Goal: Task Accomplishment & Management: Complete application form

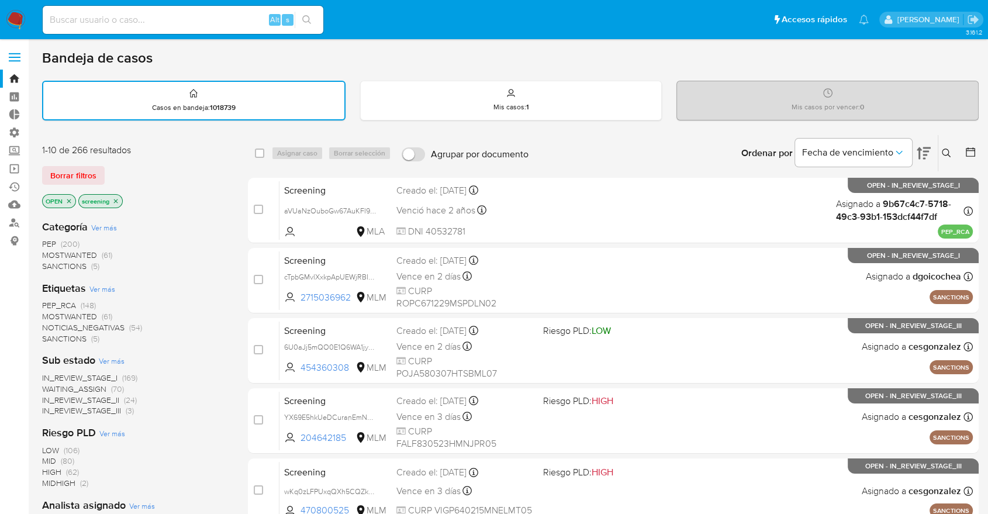
click at [110, 169] on div "Borrar filtros" at bounding box center [135, 175] width 187 height 19
click at [49, 333] on span "SANCTIONS" at bounding box center [64, 339] width 44 height 12
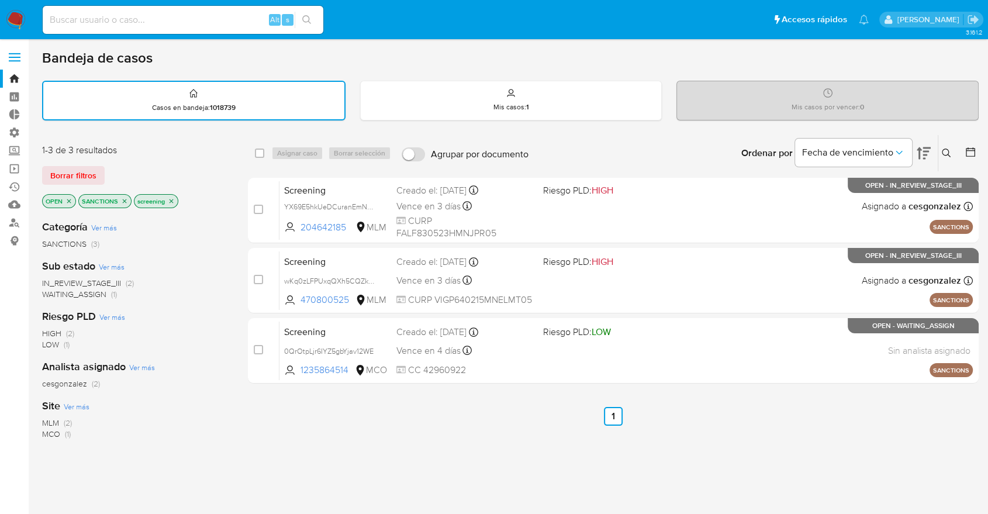
click at [124, 202] on icon "close-filter" at bounding box center [124, 201] width 7 height 7
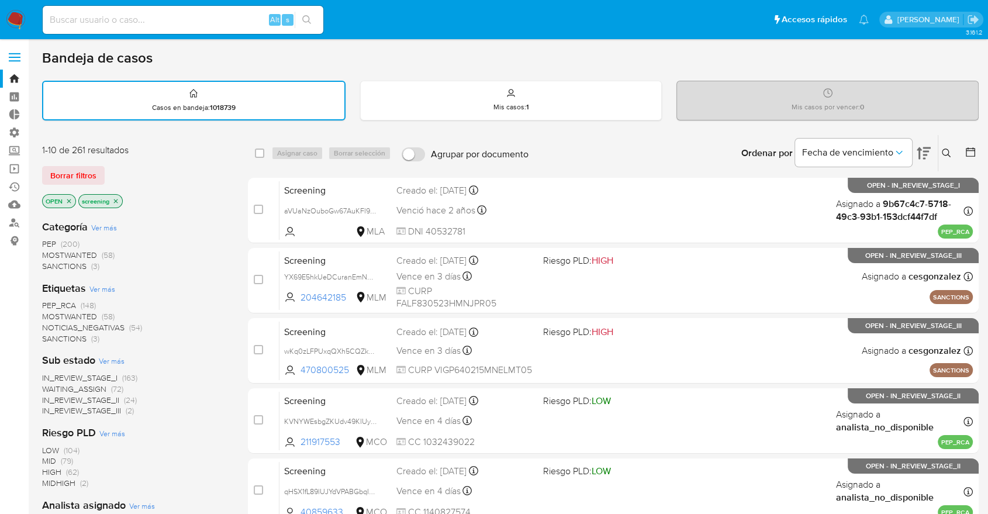
click at [56, 310] on span "MOSTWANTED" at bounding box center [69, 316] width 55 height 12
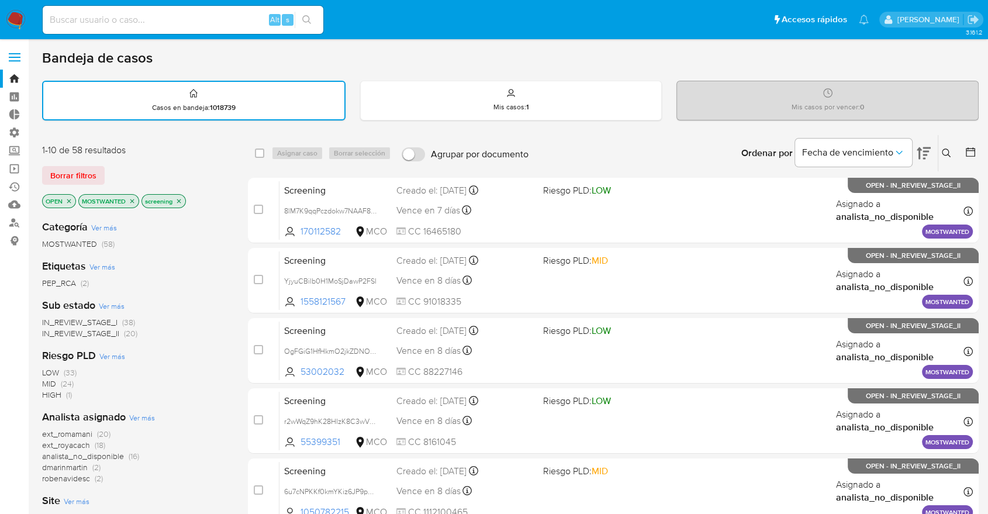
click at [133, 202] on icon "close-filter" at bounding box center [132, 201] width 7 height 7
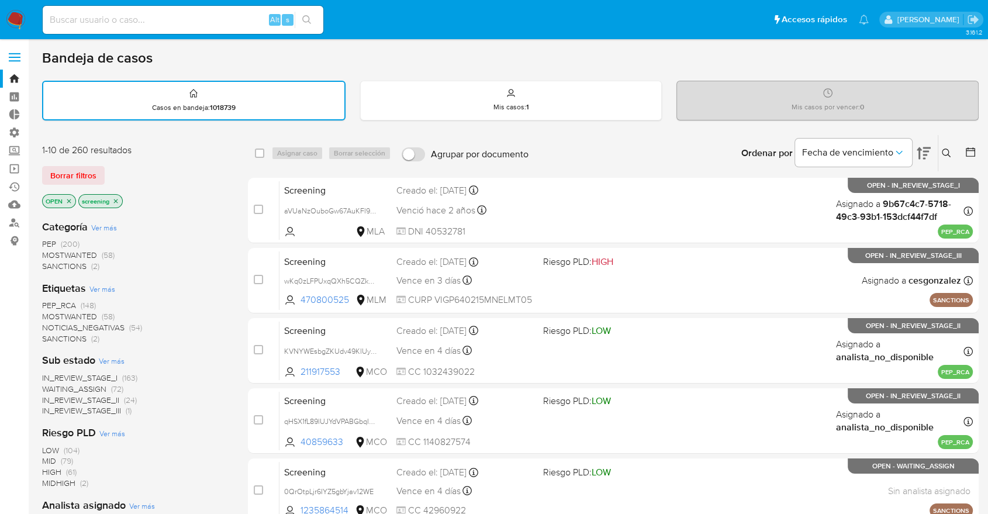
click at [48, 302] on span "PEP_RCA" at bounding box center [59, 305] width 34 height 12
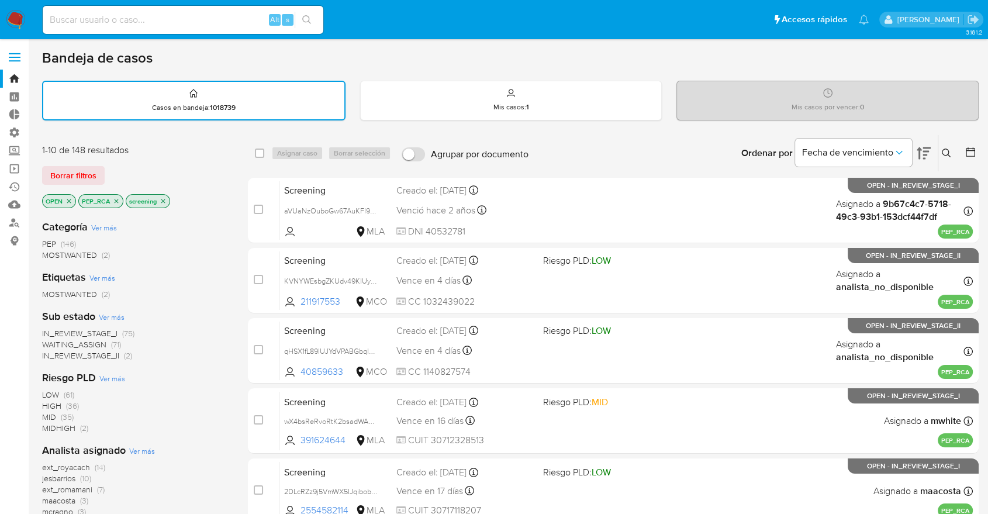
click at [115, 200] on icon "close-filter" at bounding box center [117, 201] width 4 height 4
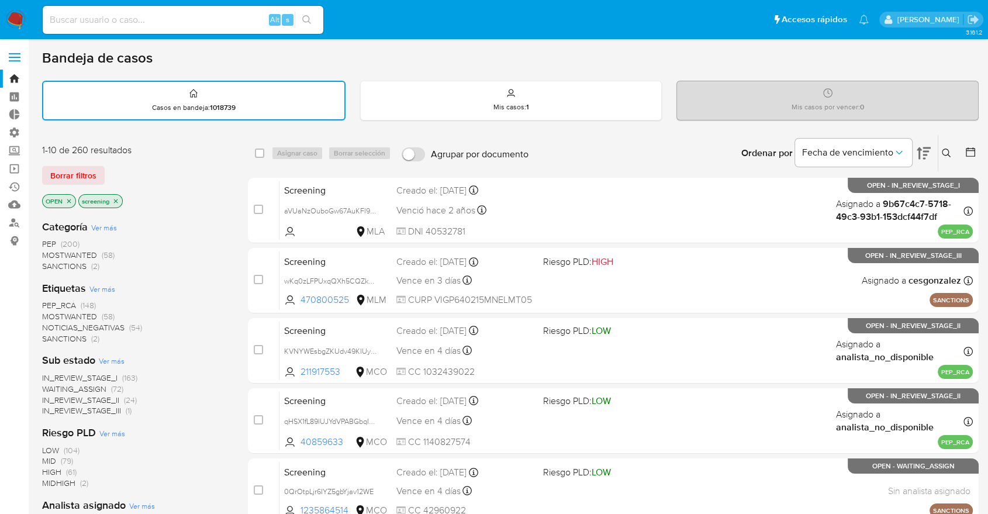
click at [115, 168] on div "Borrar filtros" at bounding box center [135, 175] width 187 height 19
click at [108, 167] on div "Borrar filtros" at bounding box center [135, 175] width 187 height 19
click at [55, 312] on span "MOSTWANTED" at bounding box center [69, 316] width 55 height 12
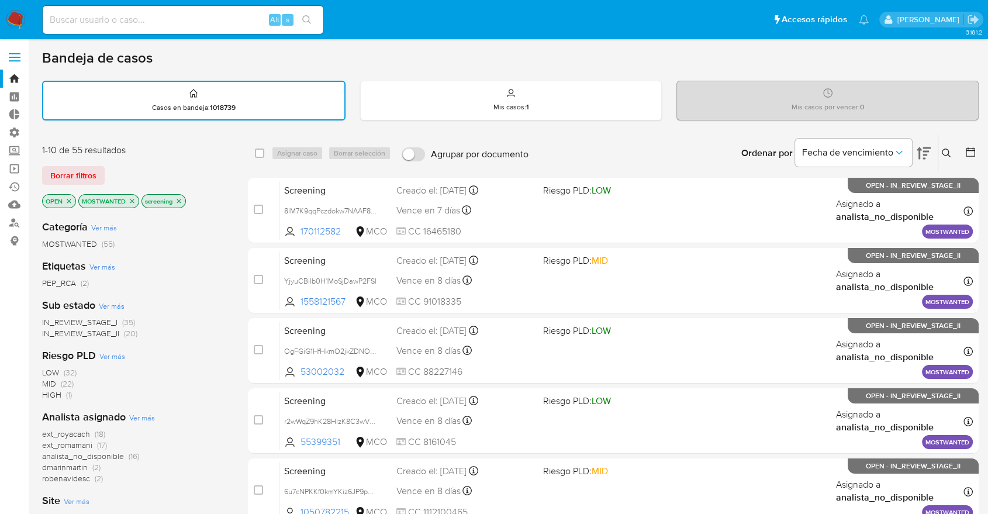
click at [133, 201] on icon "close-filter" at bounding box center [132, 201] width 7 height 7
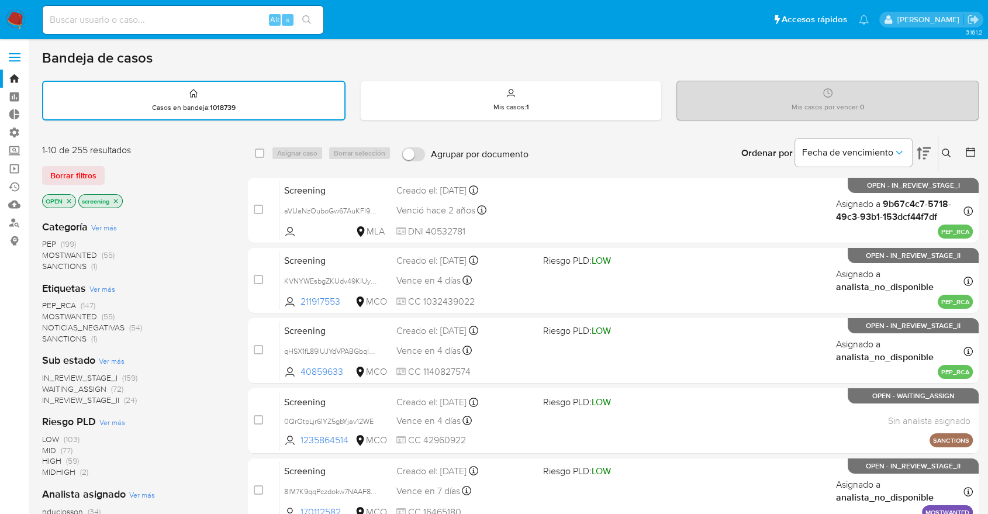
click at [47, 300] on span "PEP_RCA" at bounding box center [59, 305] width 34 height 12
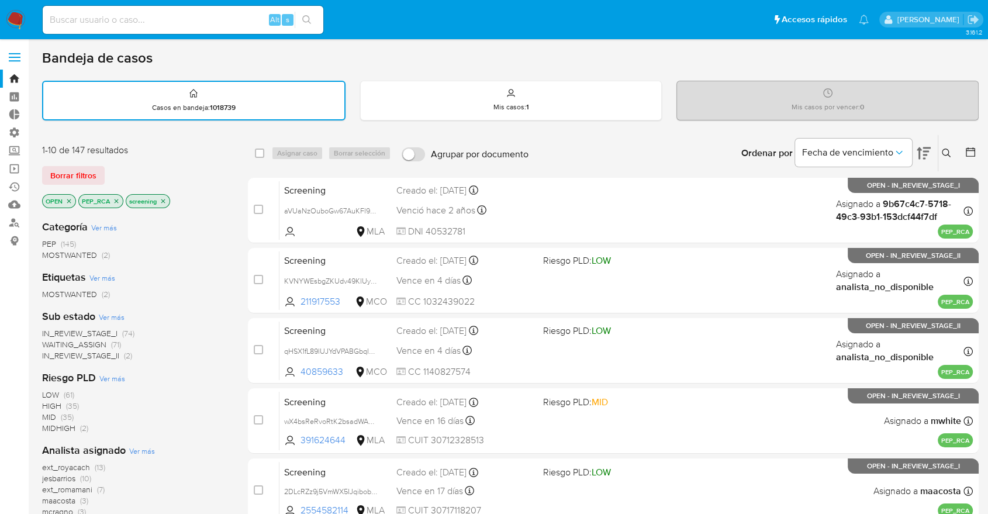
click at [119, 200] on icon "close-filter" at bounding box center [116, 201] width 7 height 7
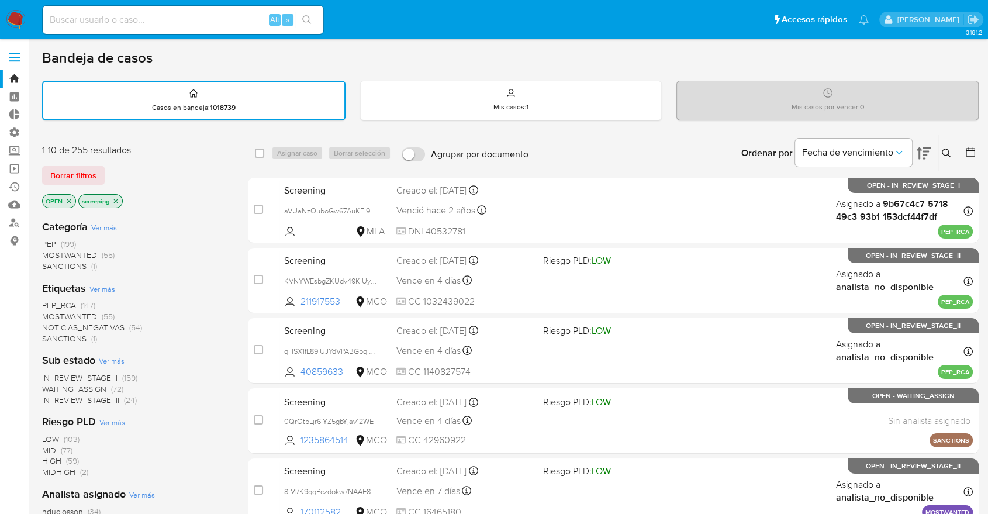
click at [109, 172] on div "Borrar filtros" at bounding box center [135, 175] width 187 height 19
click at [108, 169] on div "Borrar filtros" at bounding box center [135, 175] width 187 height 19
click at [51, 336] on span "SANCTIONS" at bounding box center [64, 339] width 44 height 12
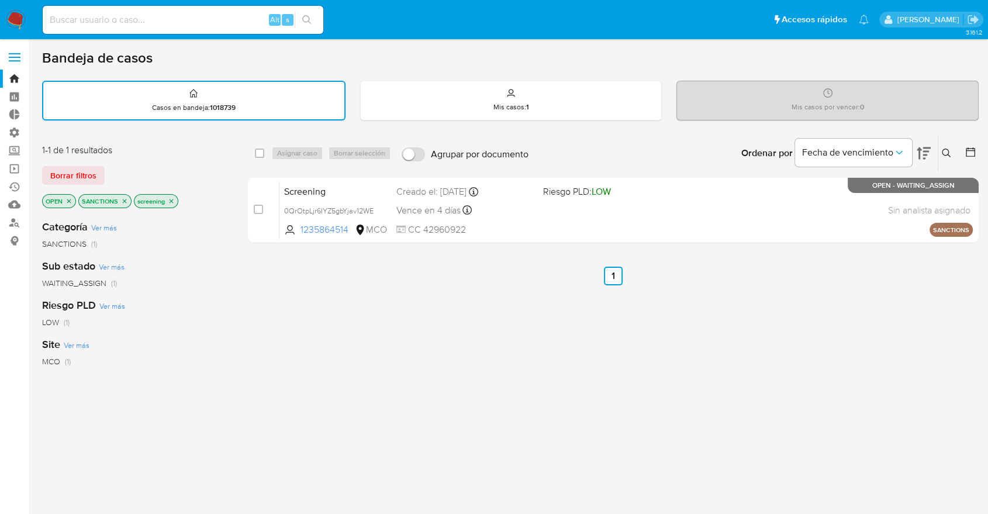
click at [129, 200] on p "SANCTIONS" at bounding box center [105, 201] width 52 height 13
click at [127, 200] on p "SANCTIONS" at bounding box center [105, 201] width 52 height 13
click at [124, 199] on icon "close-filter" at bounding box center [124, 201] width 7 height 7
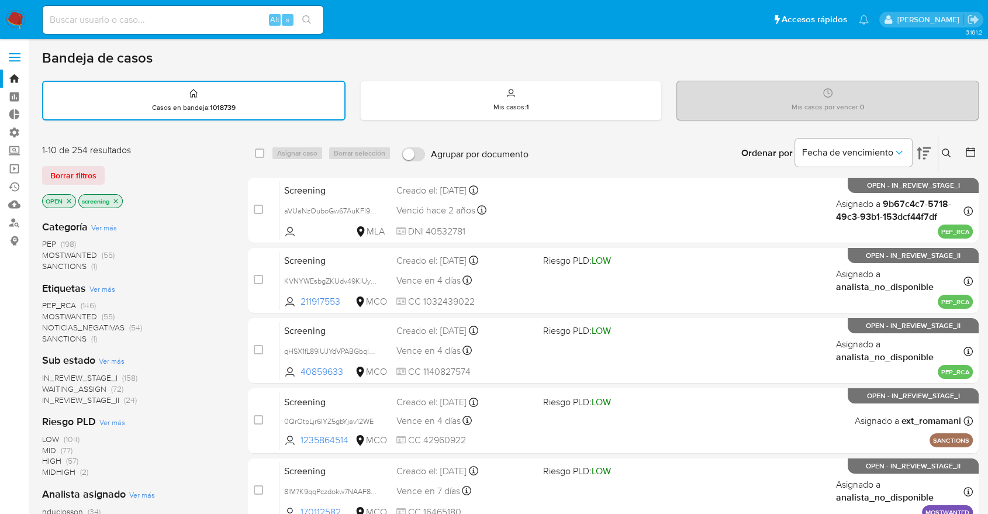
click at [45, 304] on span "PEP_RCA" at bounding box center [59, 305] width 34 height 12
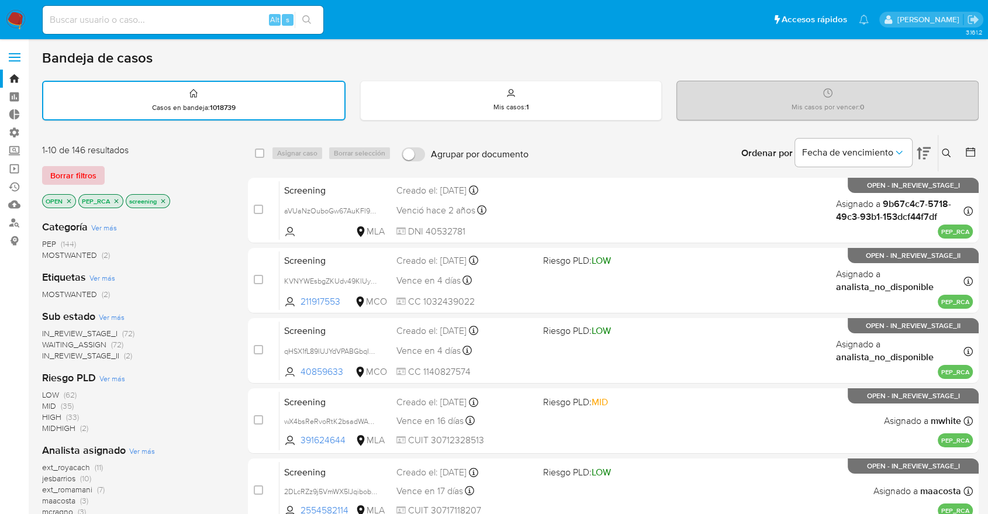
click at [92, 171] on span "Borrar filtros" at bounding box center [73, 175] width 46 height 16
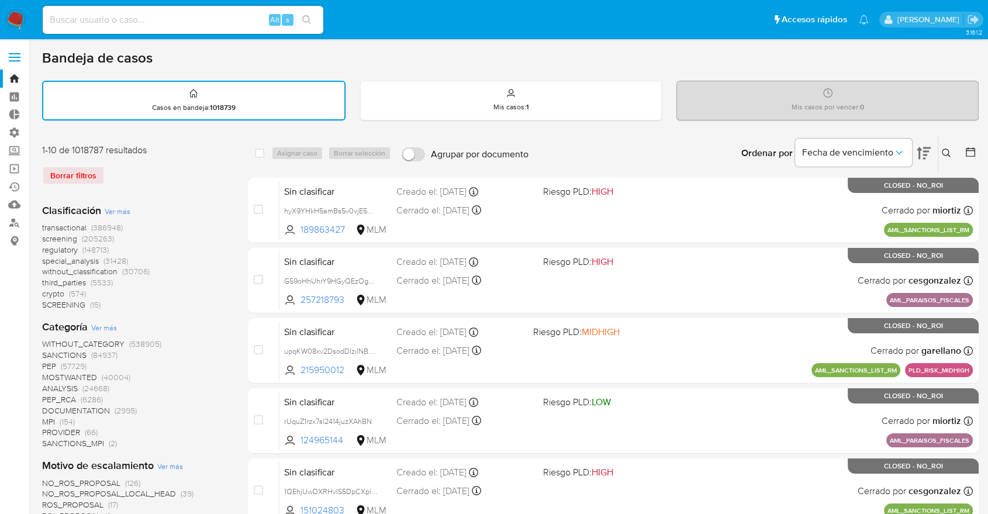
click at [43, 251] on span "regulatory" at bounding box center [60, 250] width 36 height 12
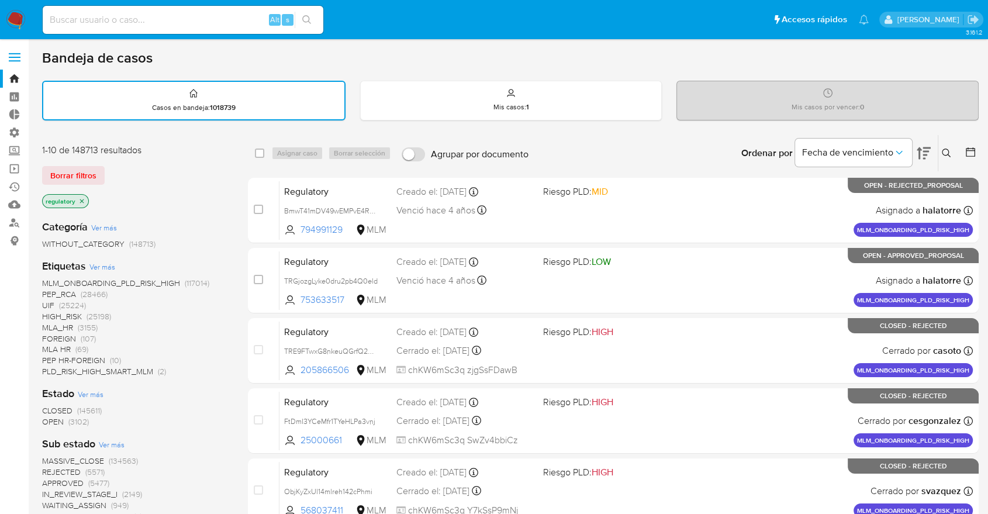
click at [48, 421] on span "OPEN" at bounding box center [53, 422] width 22 height 12
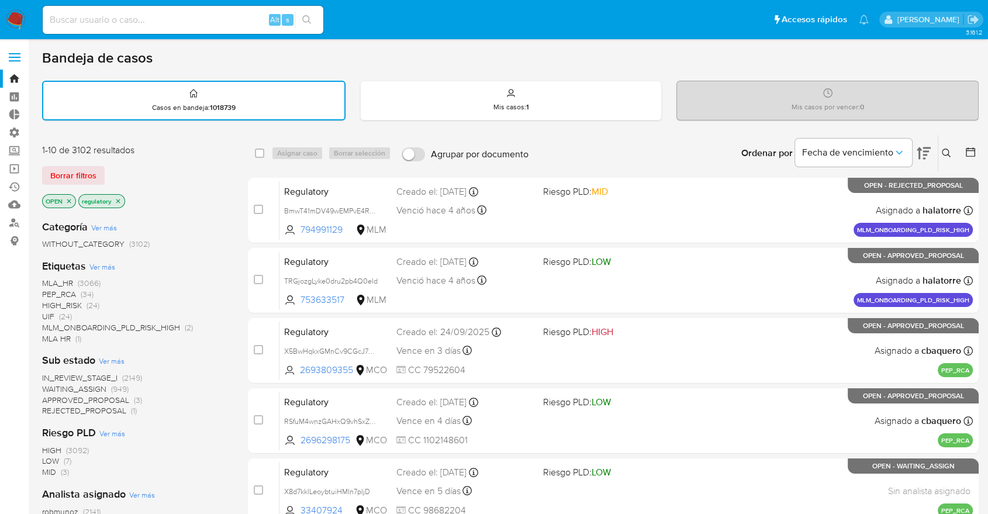
scroll to position [449, 0]
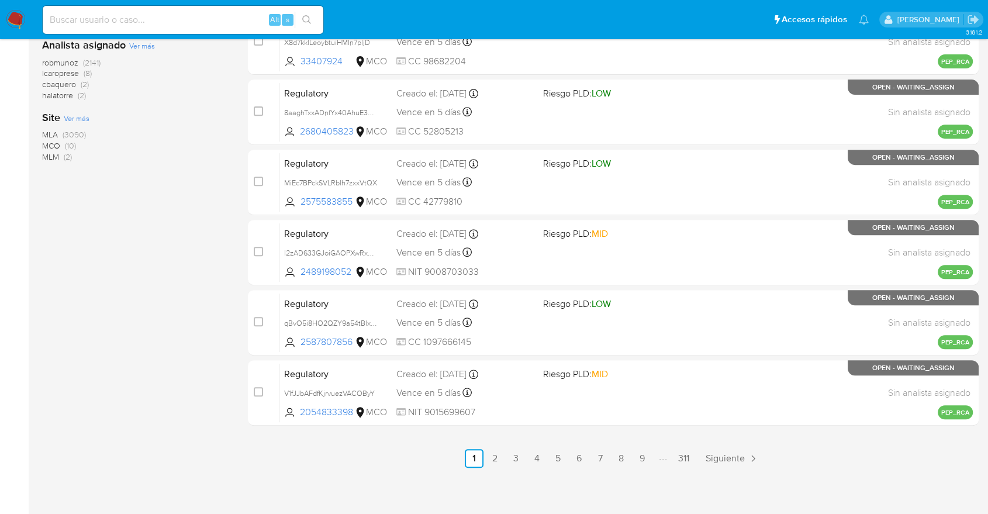
click at [47, 143] on span "MCO" at bounding box center [51, 146] width 18 height 12
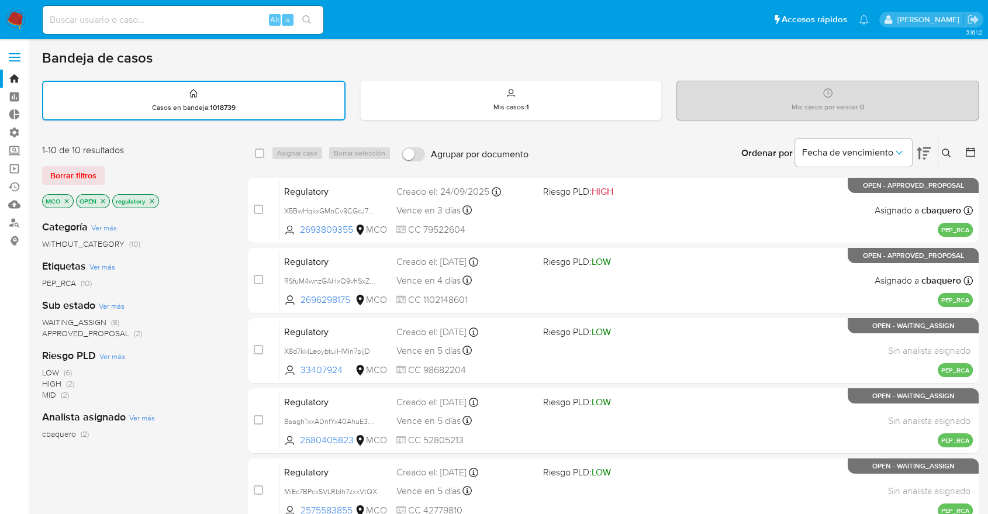
click at [55, 318] on span "WAITING_ASSIGN" at bounding box center [74, 322] width 64 height 12
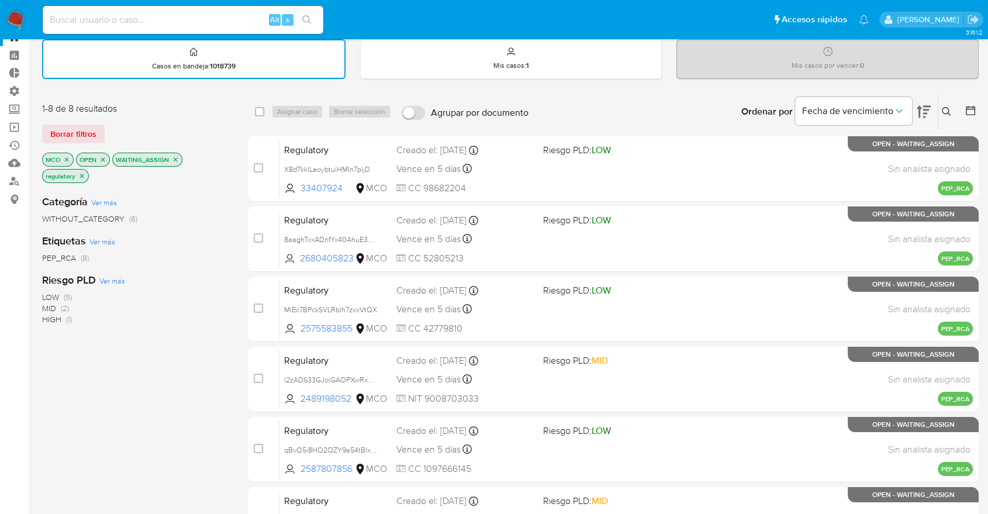
scroll to position [38, 0]
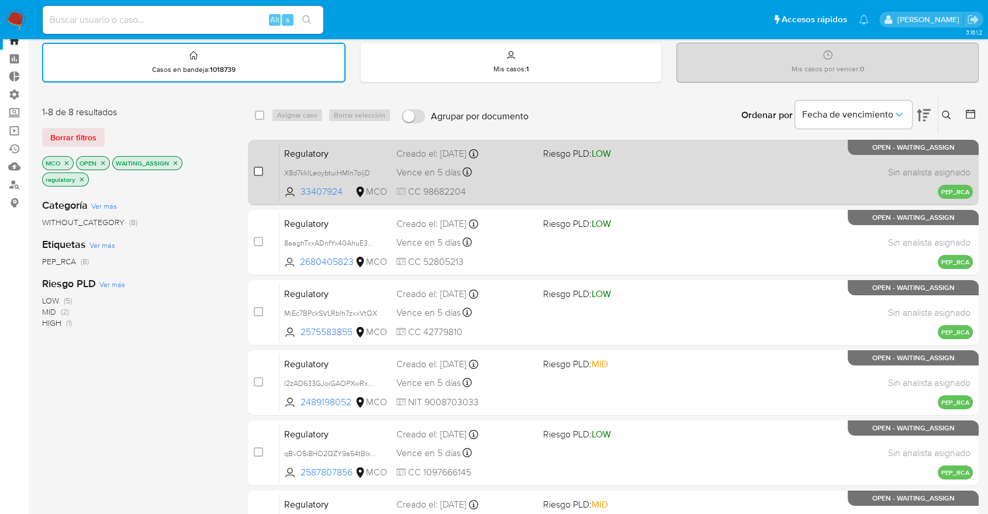
click at [258, 169] on input "checkbox" at bounding box center [258, 171] width 9 height 9
checkbox input "true"
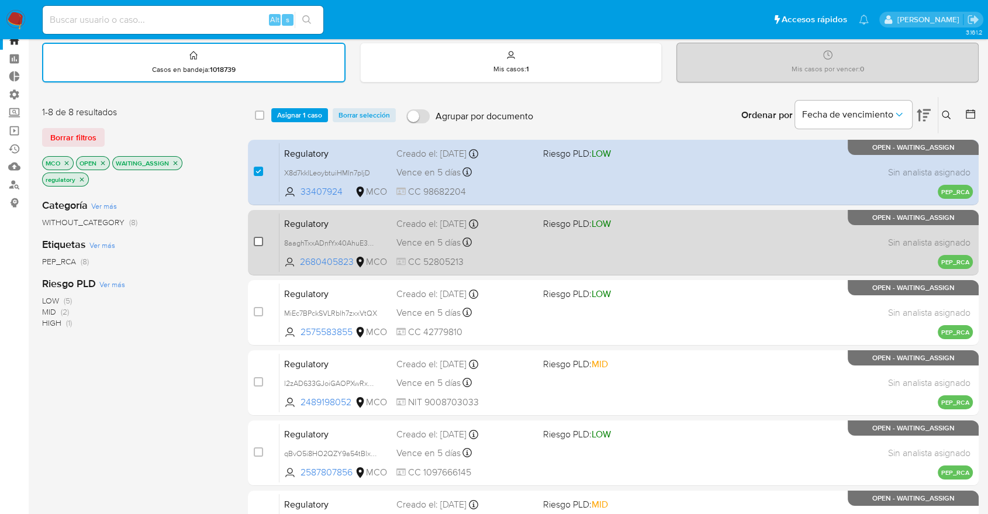
click at [256, 240] on input "checkbox" at bounding box center [258, 241] width 9 height 9
checkbox input "true"
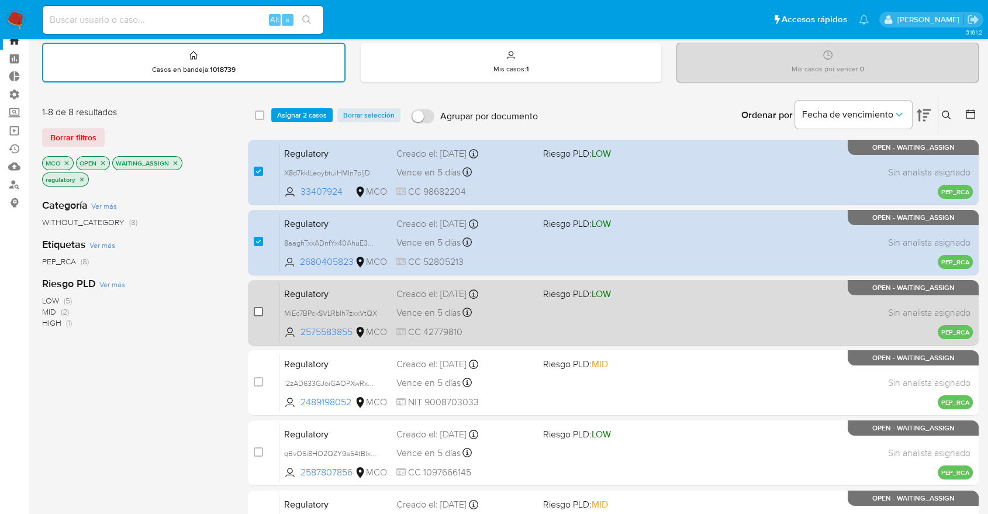
click at [258, 309] on input "checkbox" at bounding box center [258, 311] width 9 height 9
checkbox input "true"
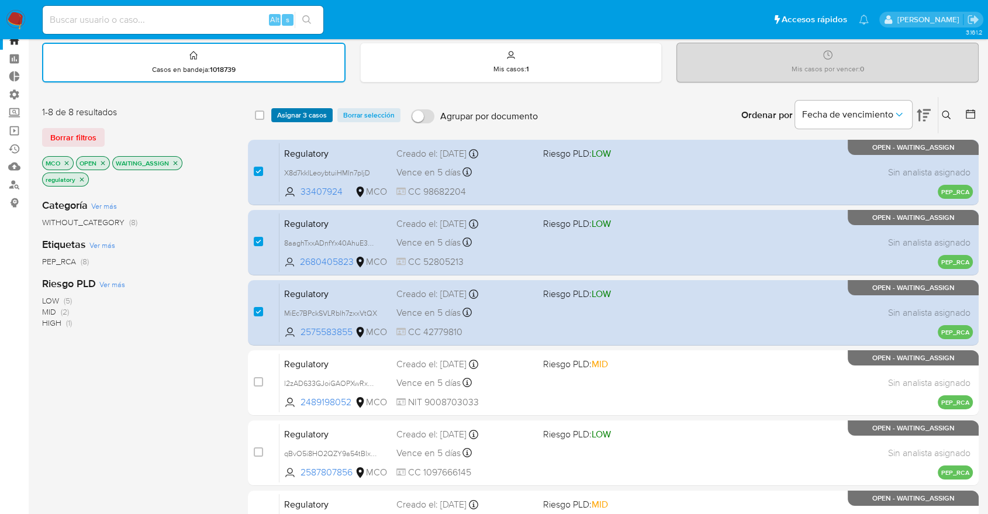
click at [318, 116] on span "Asignar 3 casos" at bounding box center [302, 115] width 50 height 12
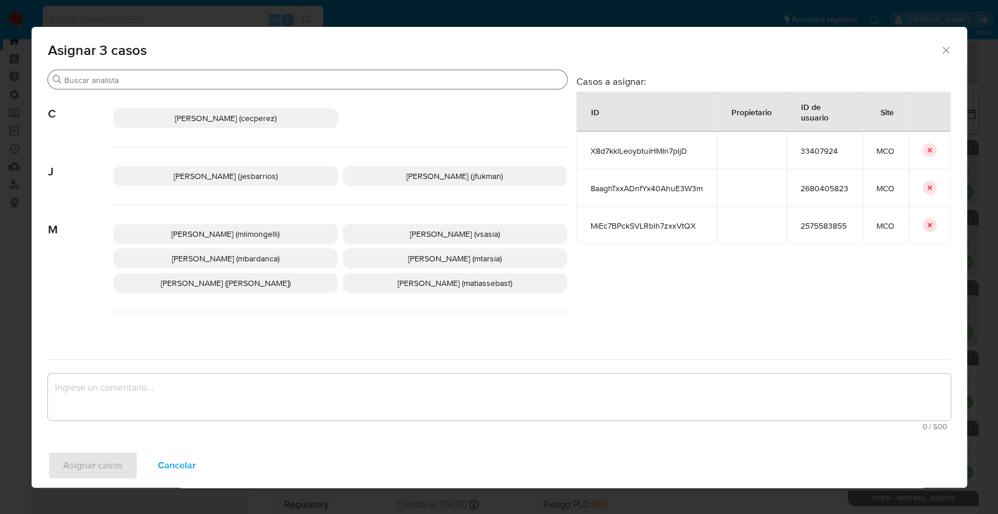
click at [274, 79] on input "Buscar" at bounding box center [313, 80] width 498 height 11
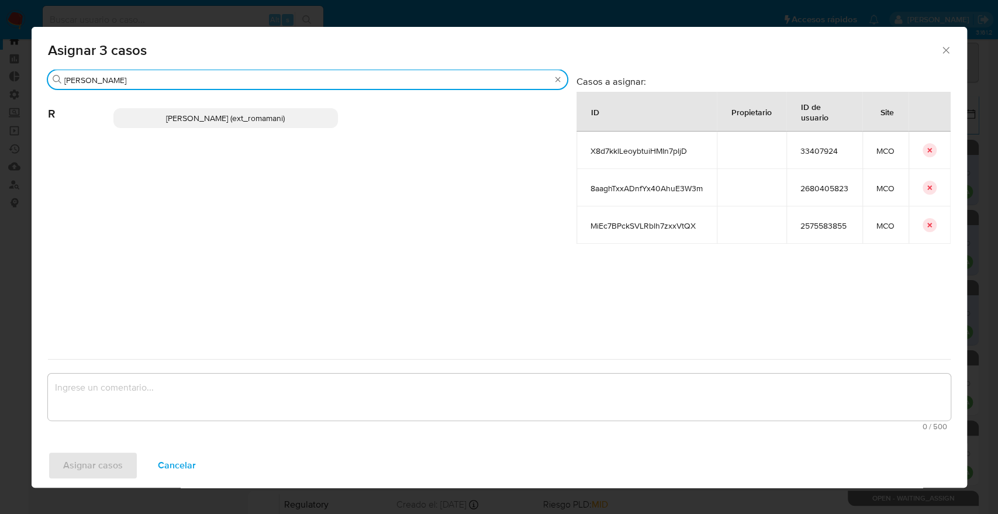
type input "[PERSON_NAME]"
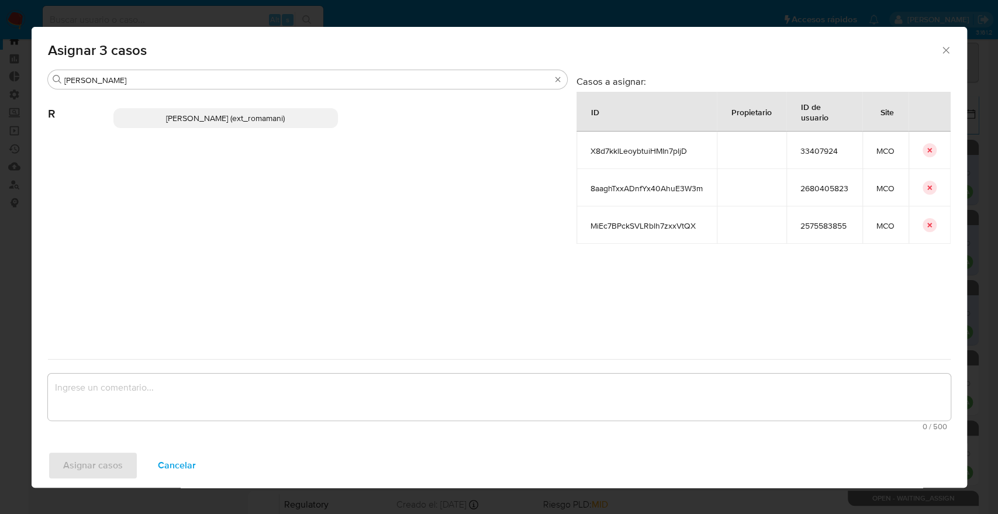
click at [291, 113] on p "[PERSON_NAME] (ext_romamani)" at bounding box center [225, 118] width 224 height 20
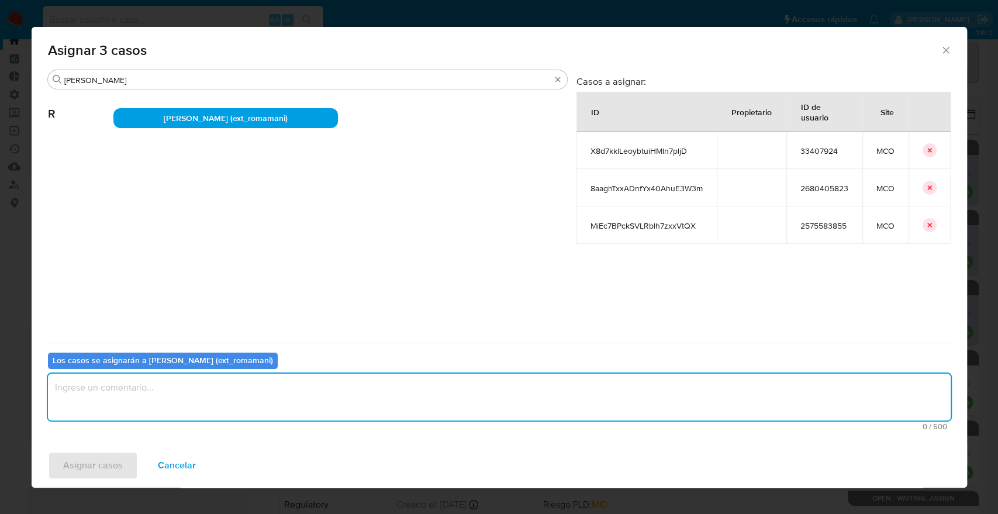
click at [196, 409] on textarea "assign-modal" at bounding box center [499, 396] width 902 height 47
drag, startPoint x: 146, startPoint y: 392, endPoint x: 26, endPoint y: 394, distance: 119.8
click at [26, 394] on div "Asignar 3 casos Buscar [PERSON_NAME] (ext_romamani) Casos a asignar: ID Propiet…" at bounding box center [499, 257] width 998 height 514
type textarea "Asignación."
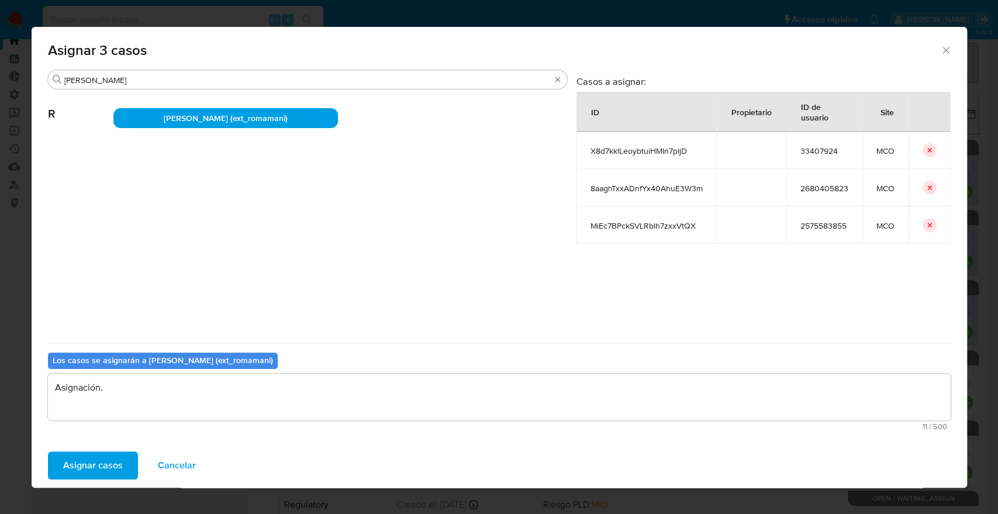
click at [126, 461] on button "Asignar casos" at bounding box center [93, 465] width 90 height 28
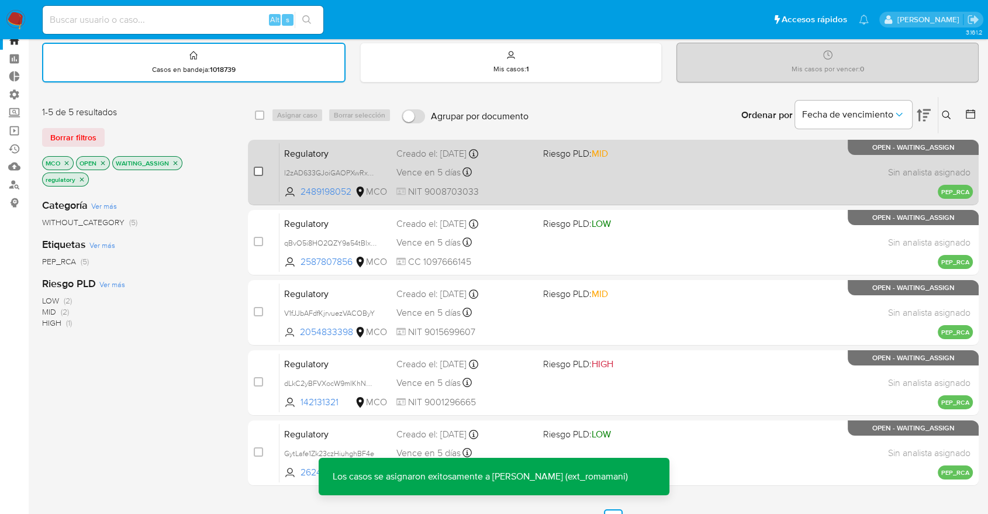
click at [259, 168] on input "checkbox" at bounding box center [258, 171] width 9 height 9
checkbox input "true"
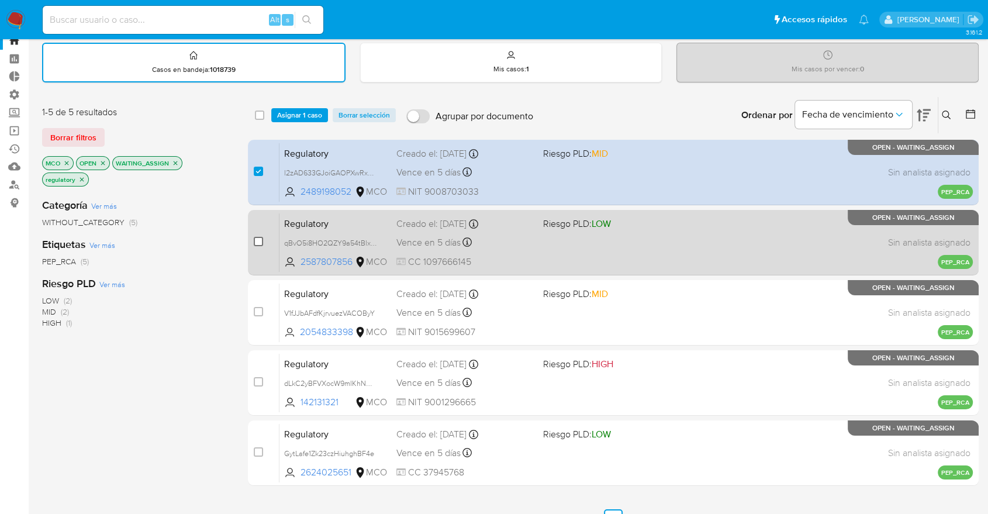
click at [261, 243] on input "checkbox" at bounding box center [258, 241] width 9 height 9
checkbox input "true"
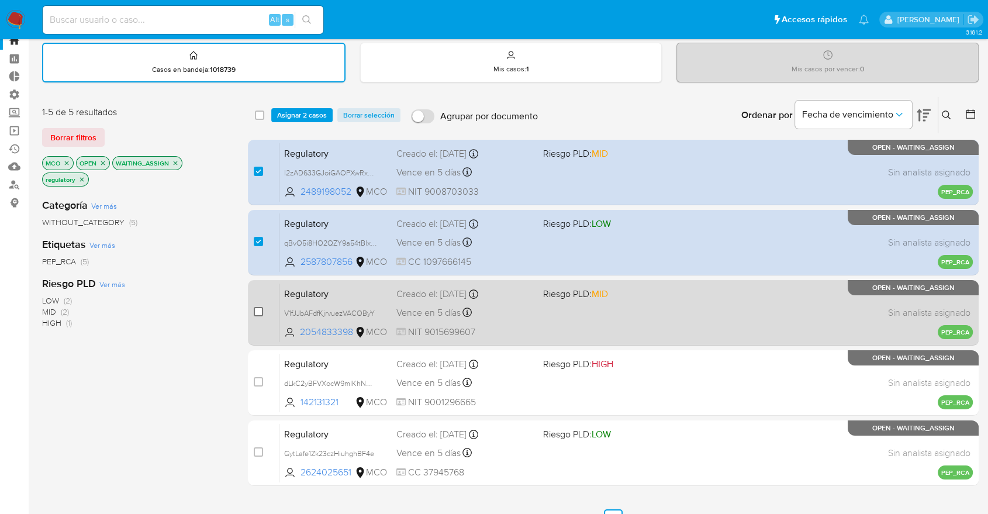
click at [260, 308] on input "checkbox" at bounding box center [258, 311] width 9 height 9
checkbox input "true"
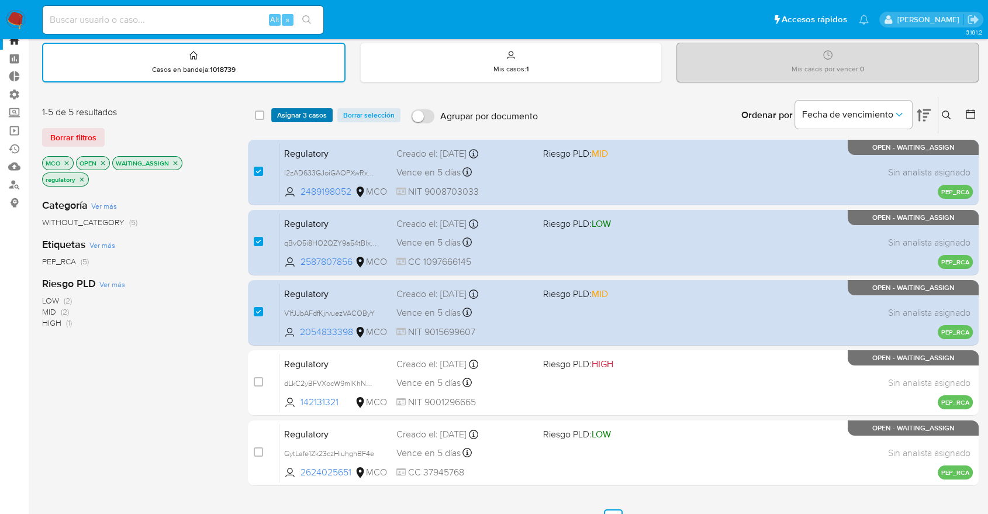
click at [322, 119] on span "Asignar 3 casos" at bounding box center [302, 115] width 50 height 12
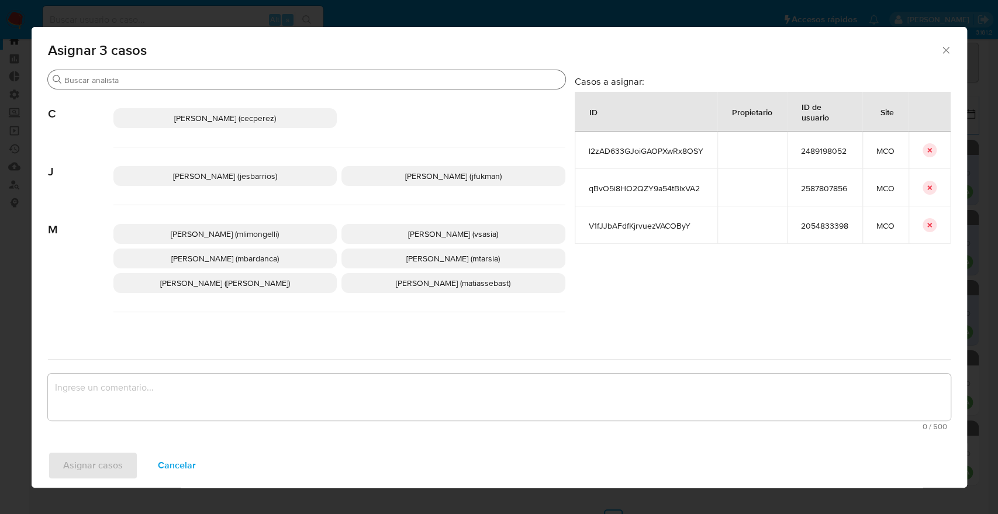
click at [306, 77] on input "Buscar" at bounding box center [312, 80] width 496 height 11
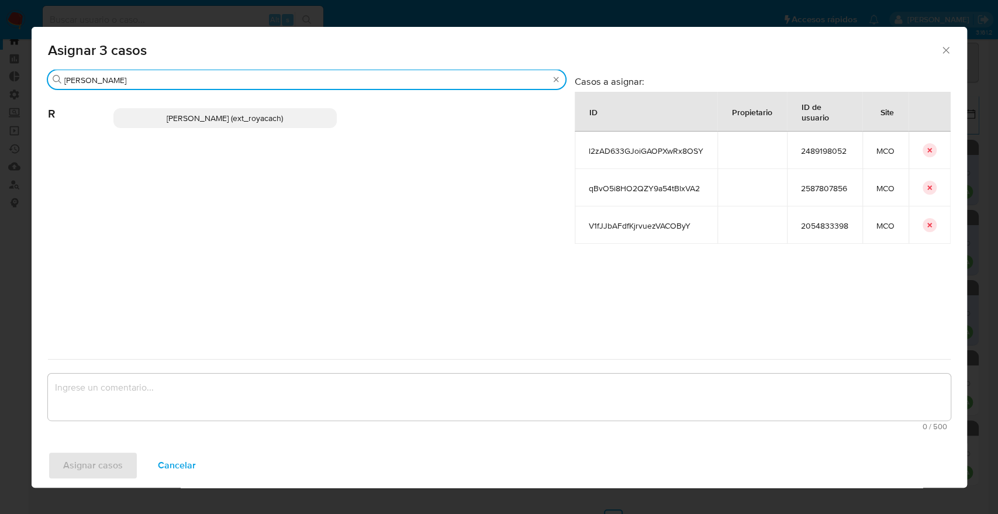
type input "[PERSON_NAME]"
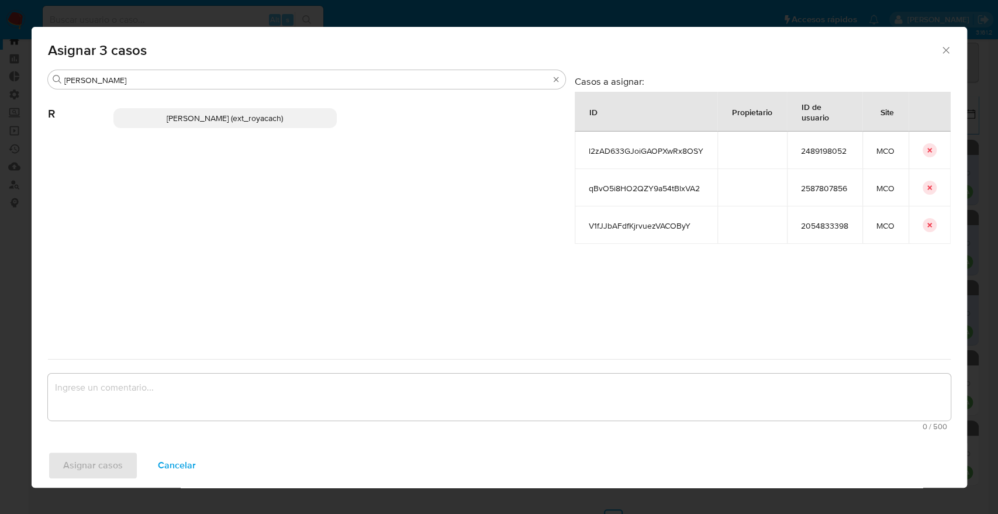
click at [316, 125] on p "[PERSON_NAME] (ext_royacach)" at bounding box center [225, 118] width 224 height 20
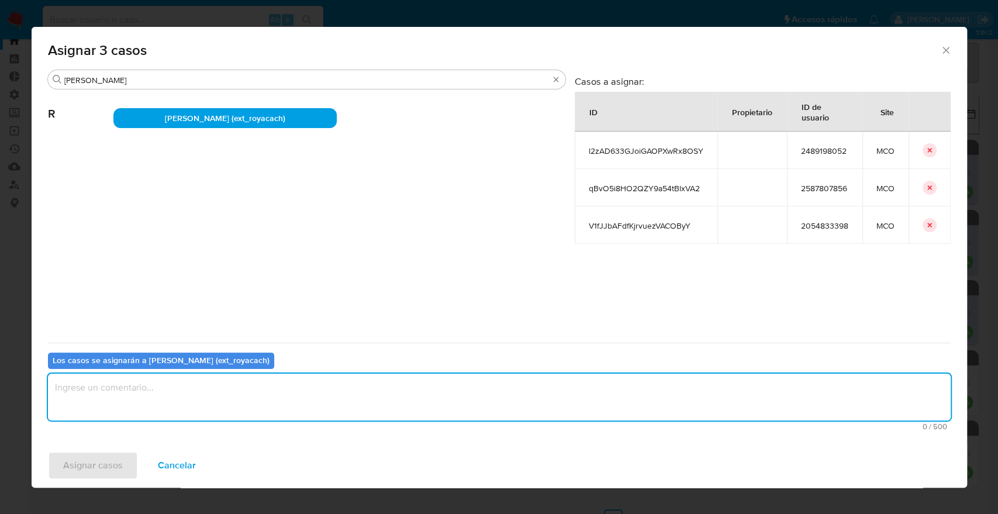
click at [227, 389] on textarea "assign-modal" at bounding box center [499, 396] width 902 height 47
paste textarea "Asignación."
type textarea "Asignación."
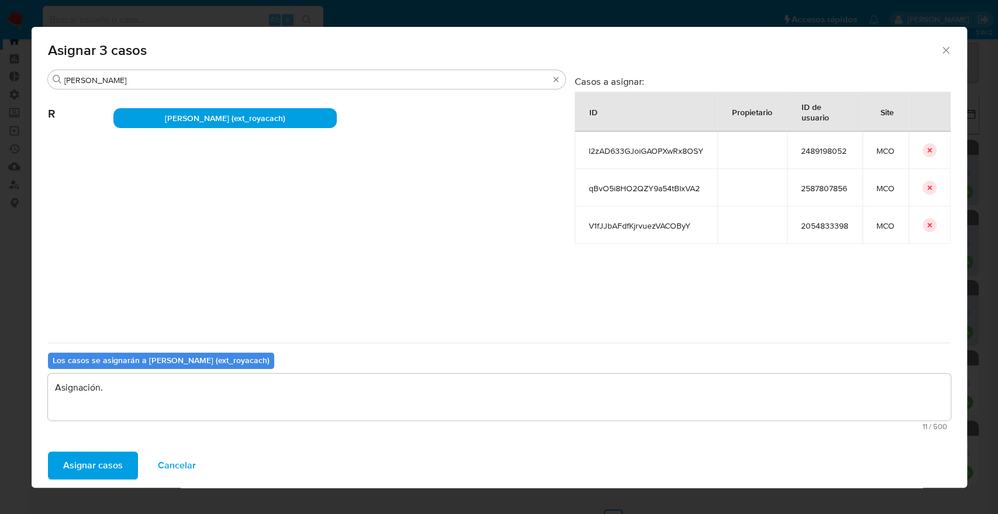
click at [121, 459] on button "Asignar casos" at bounding box center [93, 465] width 90 height 28
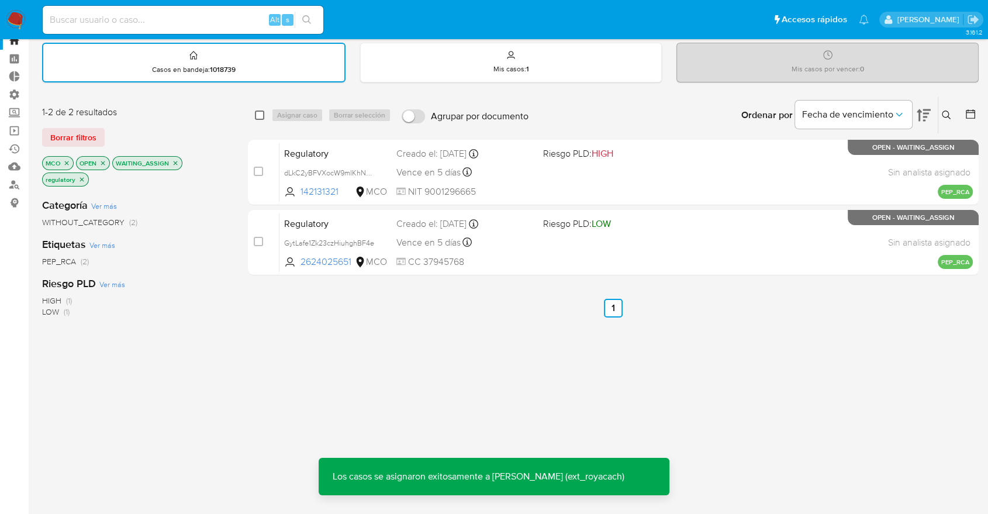
click at [258, 114] on input "checkbox" at bounding box center [259, 114] width 9 height 9
checkbox input "true"
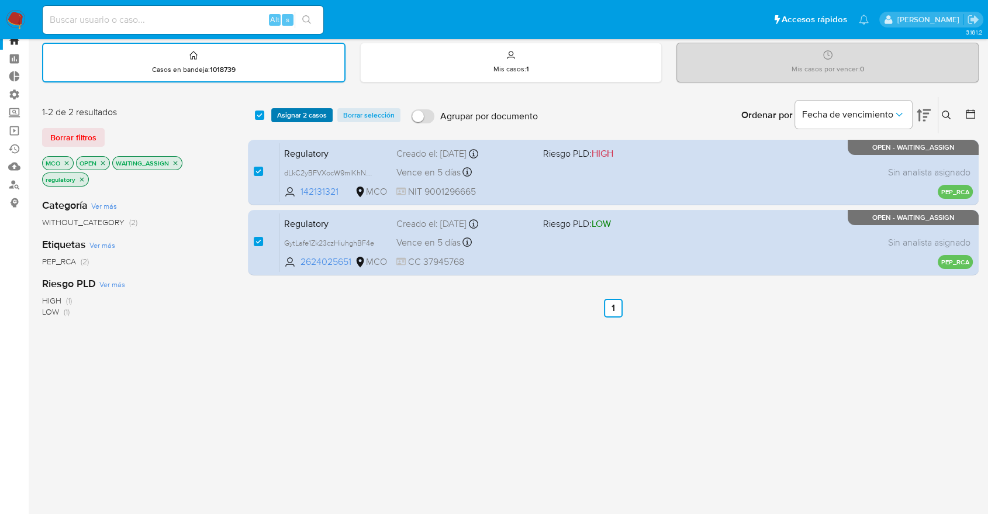
click at [276, 115] on button "Asignar 2 casos" at bounding box center [301, 115] width 61 height 14
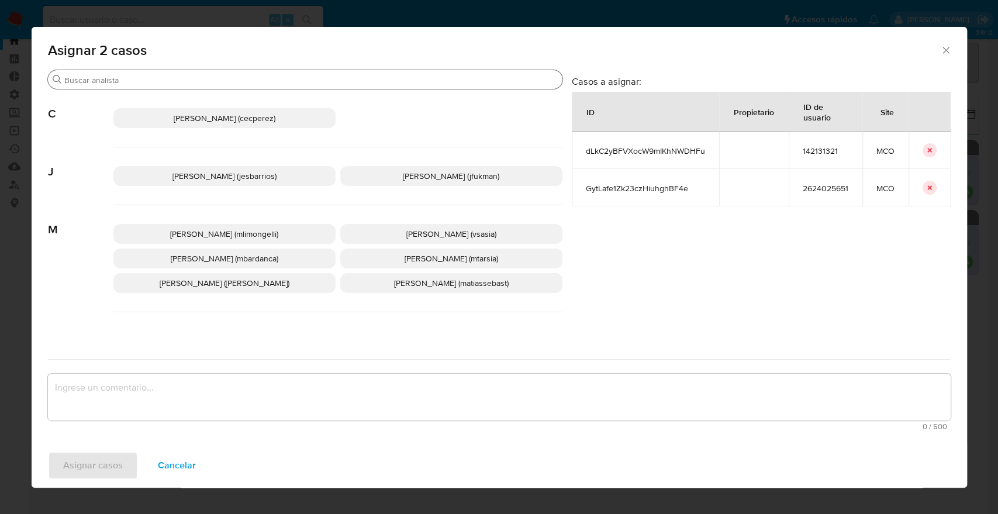
click at [254, 75] on input "Buscar" at bounding box center [310, 80] width 493 height 11
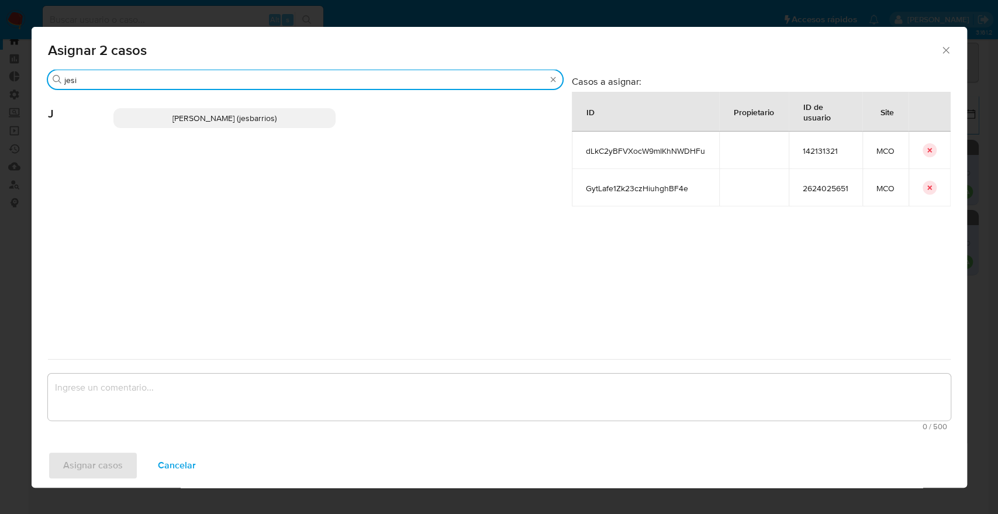
type input "jesi"
click at [299, 114] on p "[PERSON_NAME] (jesbarrios)" at bounding box center [224, 118] width 222 height 20
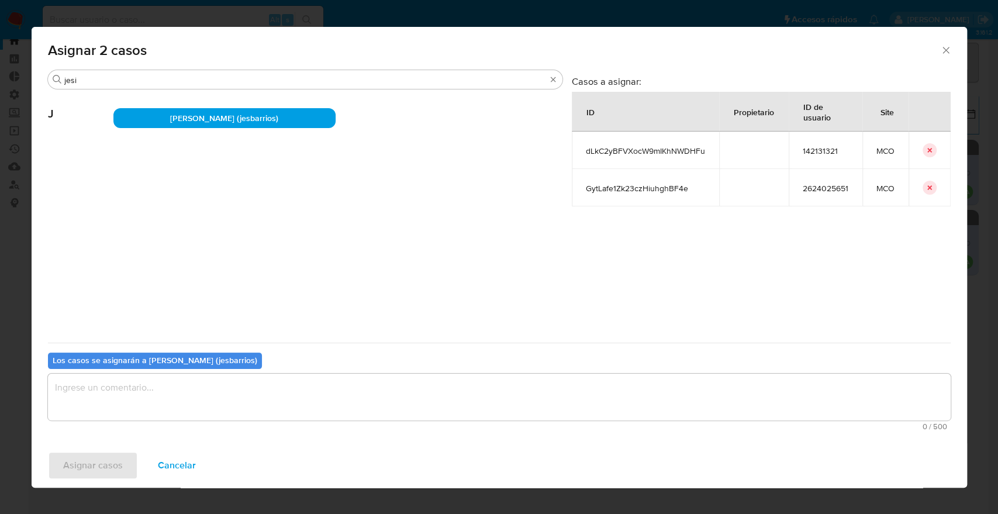
click at [199, 401] on textarea "assign-modal" at bounding box center [499, 396] width 902 height 47
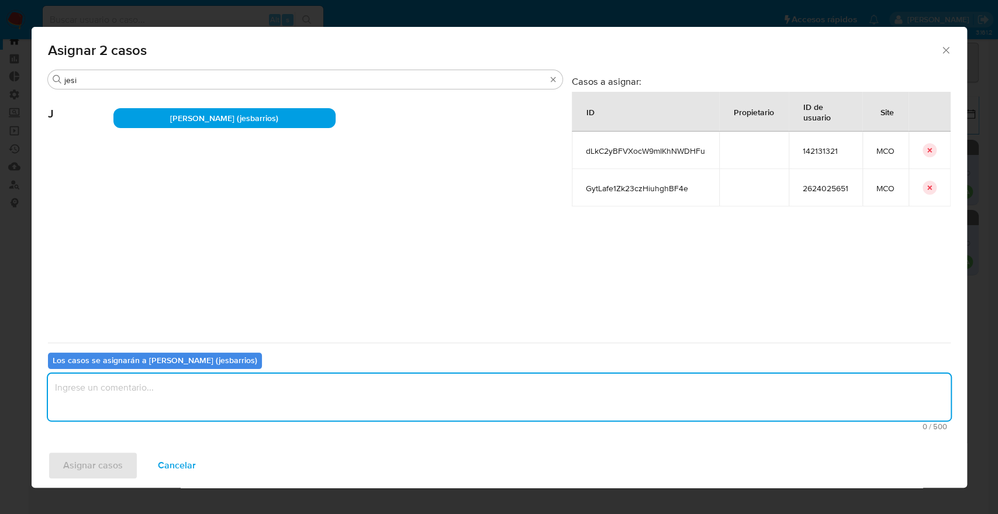
paste textarea "Asignación."
type textarea "Asignación."
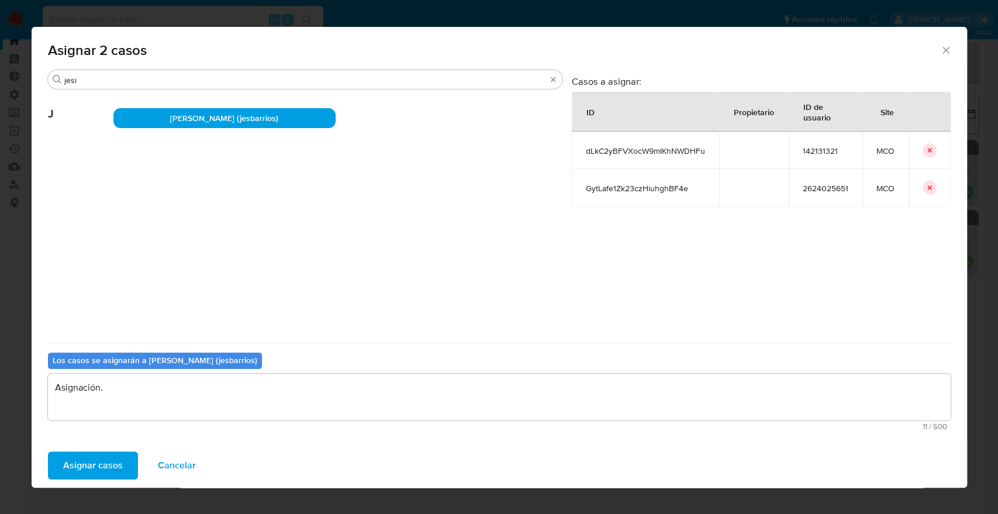
click at [117, 461] on span "Asignar casos" at bounding box center [93, 465] width 60 height 26
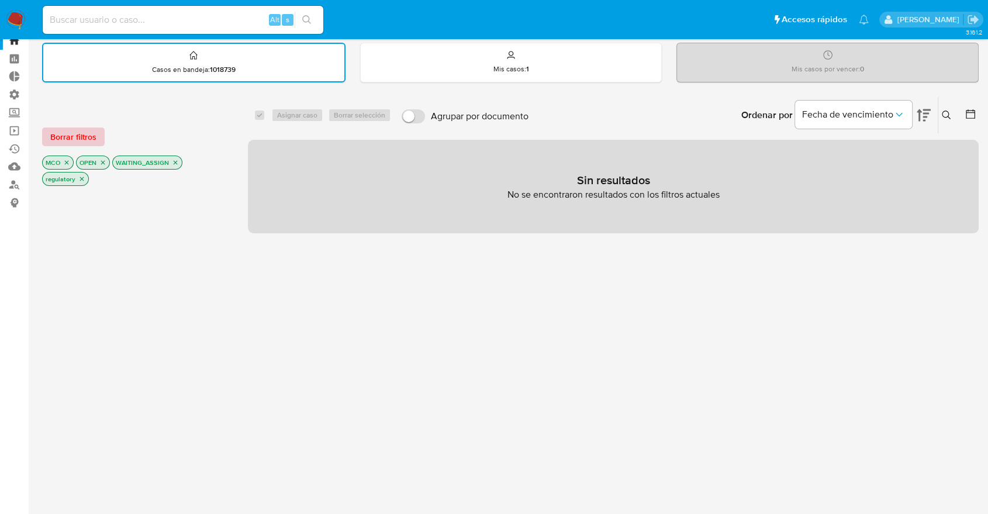
click at [96, 134] on button "Borrar filtros" at bounding box center [73, 136] width 63 height 19
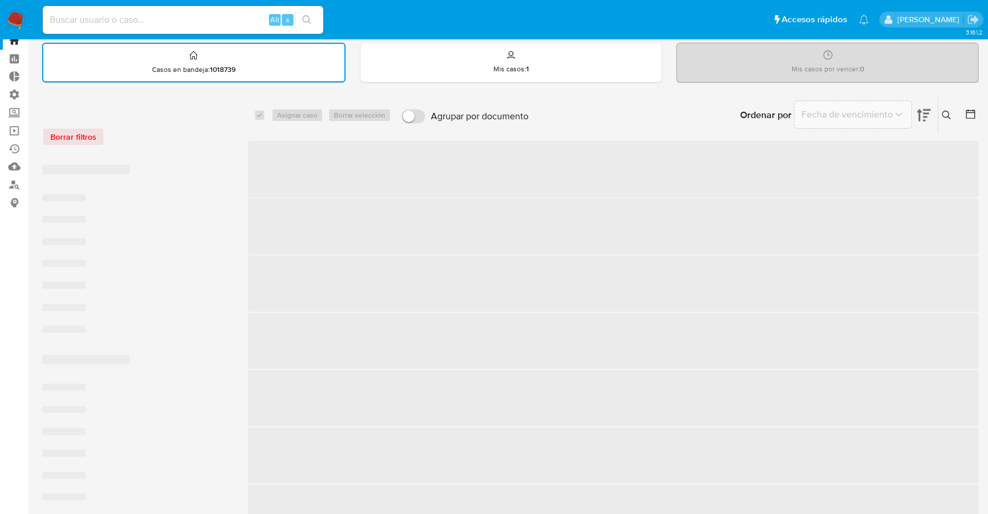
click at [119, 133] on div "Borrar filtros" at bounding box center [135, 136] width 187 height 19
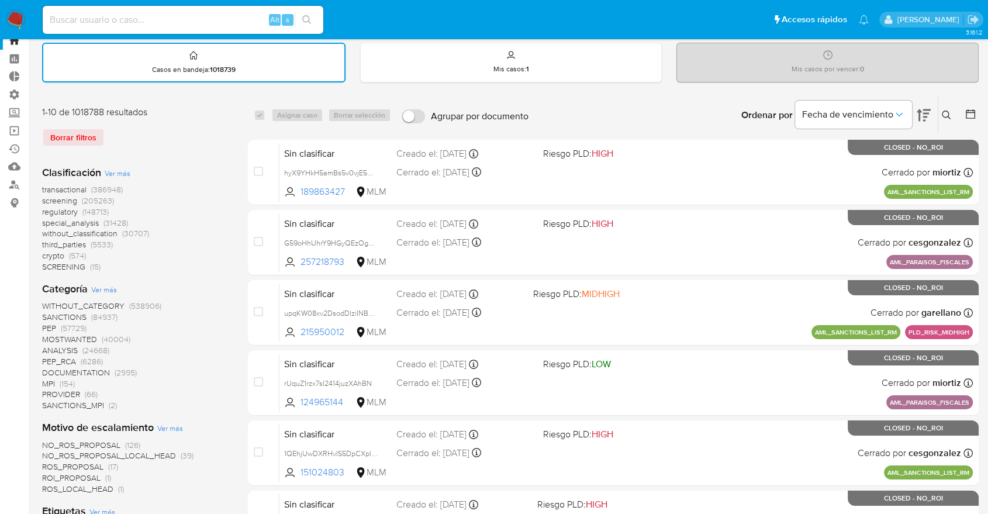
click at [43, 200] on span "screening" at bounding box center [59, 201] width 35 height 12
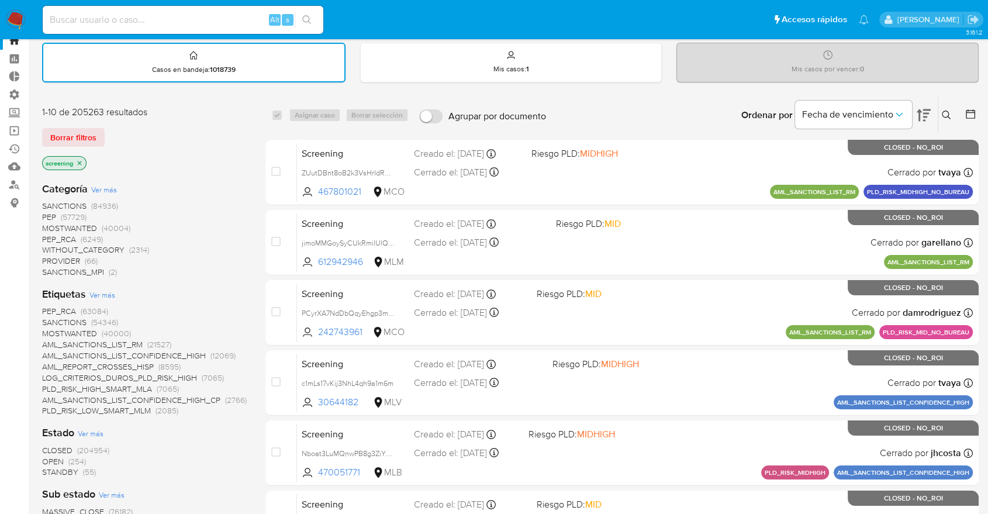
click at [52, 455] on span "OPEN" at bounding box center [53, 461] width 22 height 12
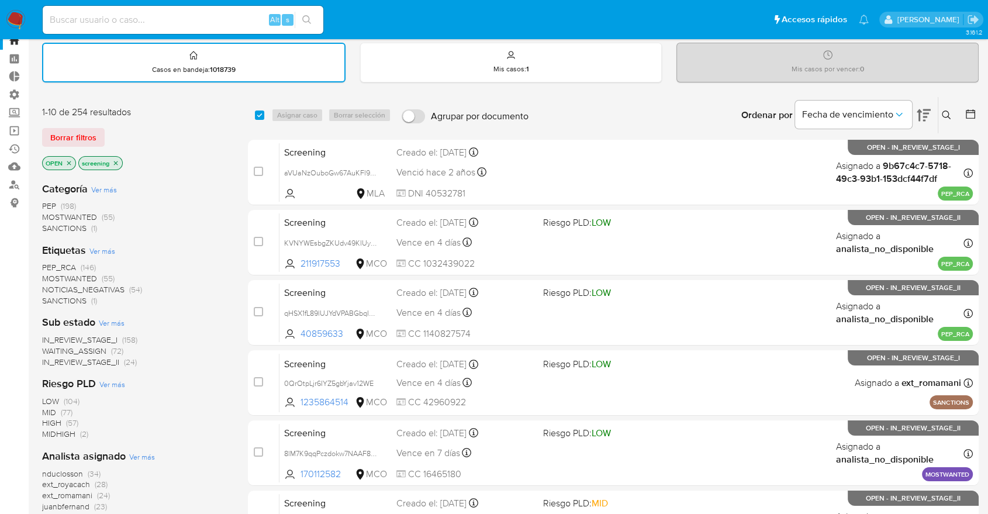
click at [111, 133] on div "Borrar filtros" at bounding box center [135, 137] width 187 height 19
click at [116, 130] on div "Borrar filtros" at bounding box center [135, 137] width 187 height 19
click at [124, 132] on div "Borrar filtros" at bounding box center [135, 137] width 187 height 19
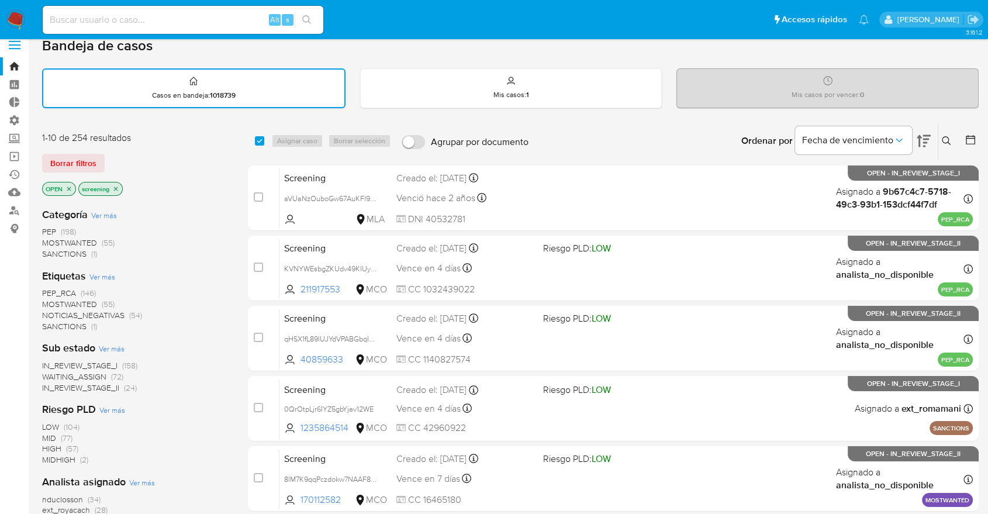
click at [128, 163] on div "Borrar filtros" at bounding box center [135, 163] width 187 height 19
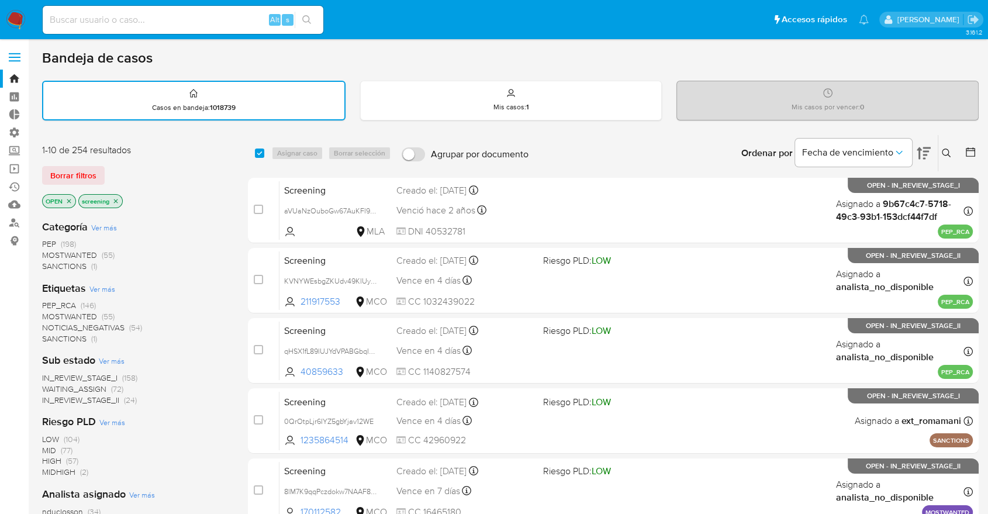
click at [109, 166] on div "Borrar filtros" at bounding box center [135, 175] width 187 height 19
click at [117, 168] on div "Borrar filtros" at bounding box center [135, 175] width 187 height 19
click at [108, 167] on div "Borrar filtros" at bounding box center [135, 175] width 187 height 19
click at [106, 167] on div "Borrar filtros" at bounding box center [135, 175] width 187 height 19
click at [109, 169] on div "Borrar filtros" at bounding box center [135, 175] width 187 height 19
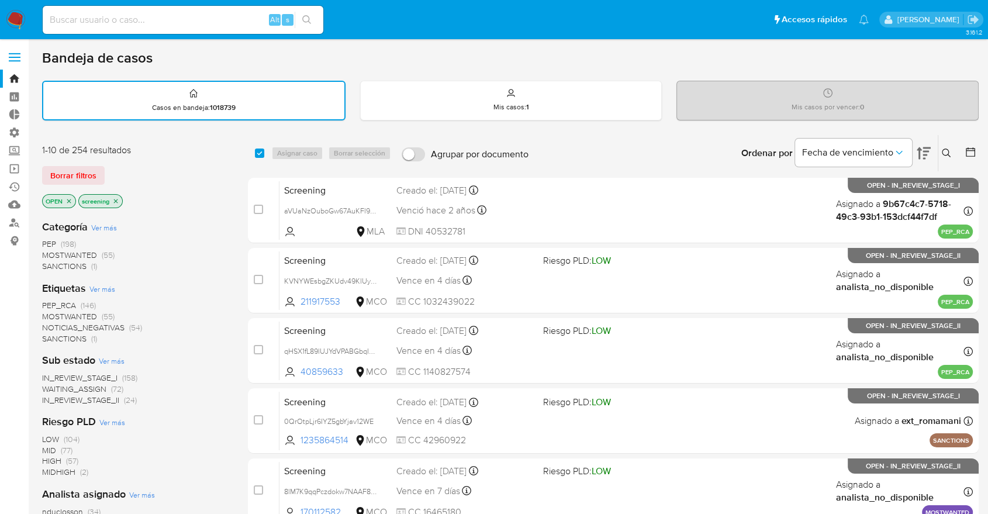
click at [116, 169] on div "Borrar filtros" at bounding box center [135, 175] width 187 height 19
click at [743, 14] on ul "Pausado Ver notificaciones Alt s Accesos rápidos Presiona las siguientes teclas…" at bounding box center [455, 19] width 837 height 29
click at [122, 172] on div "Borrar filtros" at bounding box center [135, 175] width 187 height 19
click at [56, 315] on span "MOSTWANTED" at bounding box center [69, 316] width 55 height 12
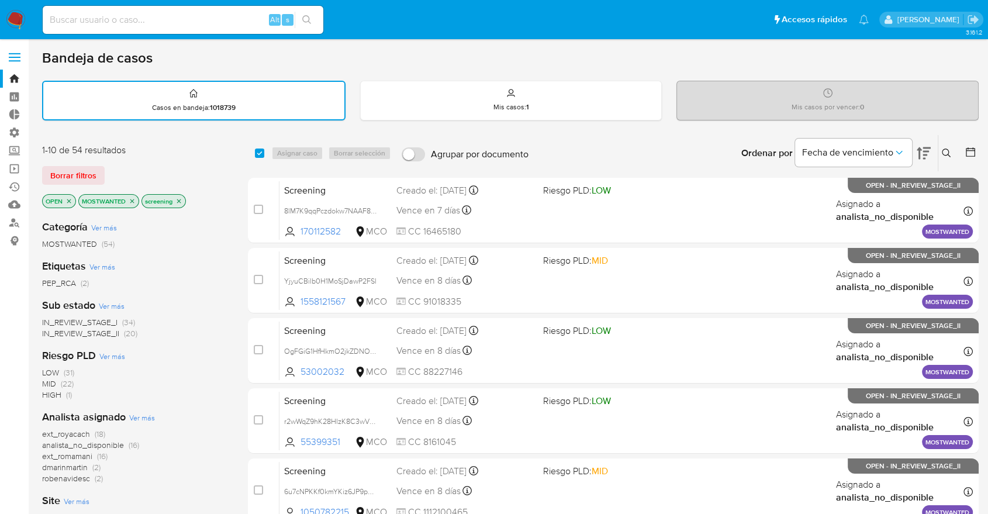
click at [132, 202] on icon "close-filter" at bounding box center [132, 201] width 7 height 7
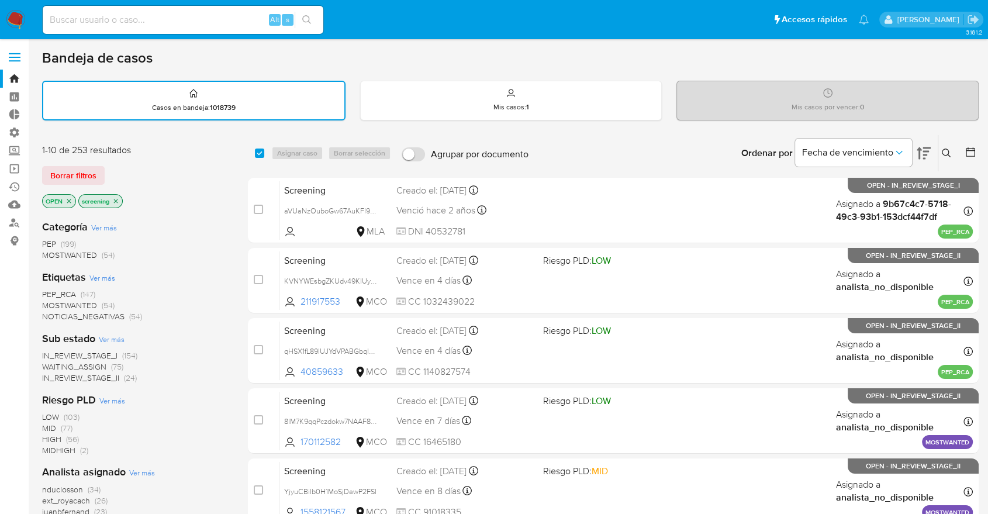
click at [48, 289] on span "PEP_RCA" at bounding box center [59, 294] width 34 height 12
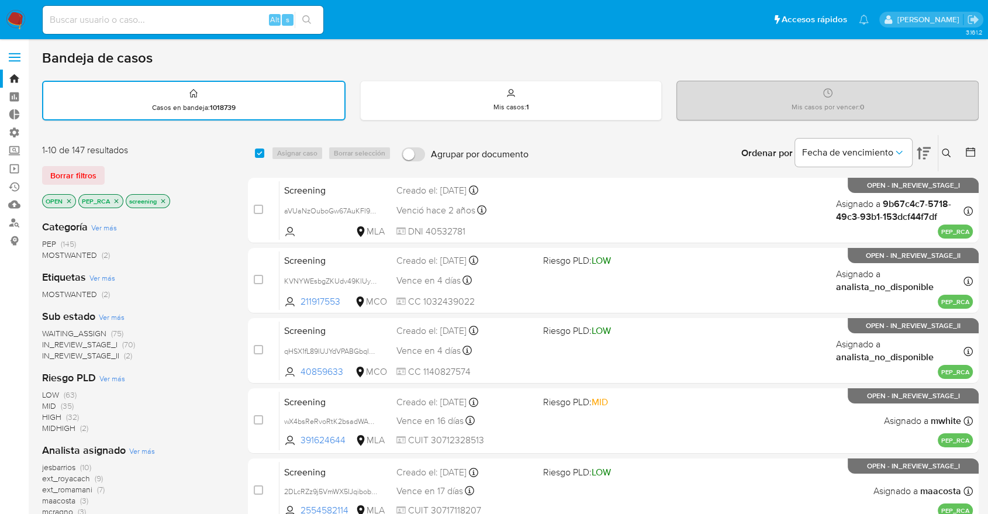
click at [109, 168] on div "Borrar filtros" at bounding box center [135, 175] width 187 height 19
click at [117, 200] on icon "close-filter" at bounding box center [116, 201] width 7 height 7
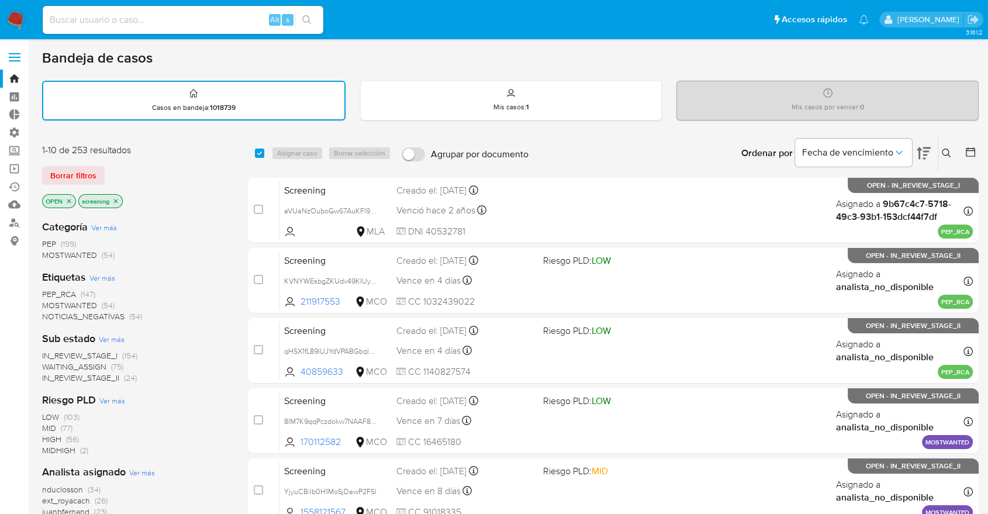
click at [50, 299] on span "MOSTWANTED" at bounding box center [69, 305] width 55 height 12
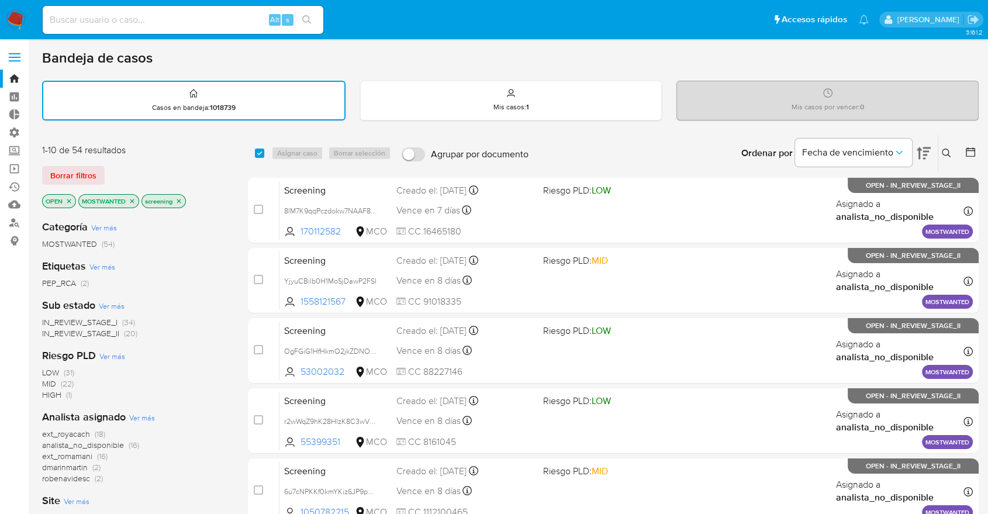
click at [130, 200] on icon "close-filter" at bounding box center [132, 201] width 7 height 7
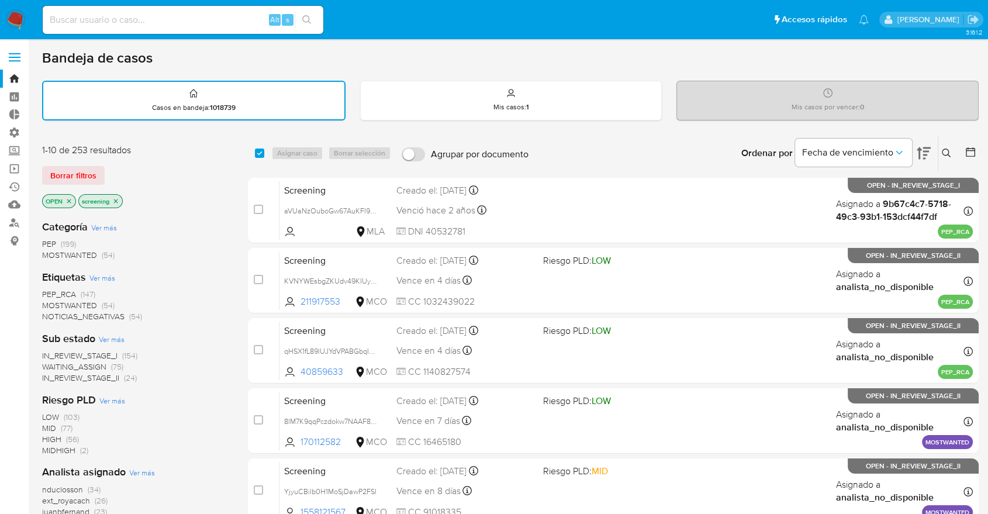
click at [110, 169] on div "Borrar filtros" at bounding box center [135, 175] width 187 height 19
click at [110, 167] on div "Borrar filtros" at bounding box center [135, 175] width 187 height 19
click at [114, 167] on div "Borrar filtros" at bounding box center [135, 175] width 187 height 19
click at [110, 170] on div "Borrar filtros" at bounding box center [135, 175] width 187 height 19
click at [109, 168] on div "Borrar filtros" at bounding box center [135, 175] width 187 height 19
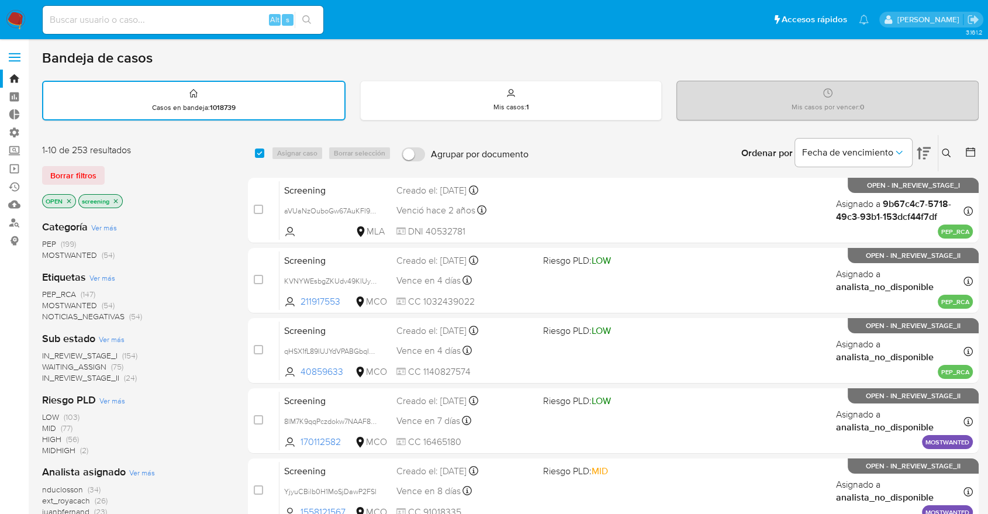
click at [109, 168] on div "Borrar filtros" at bounding box center [135, 175] width 187 height 19
